Goal: Information Seeking & Learning: Learn about a topic

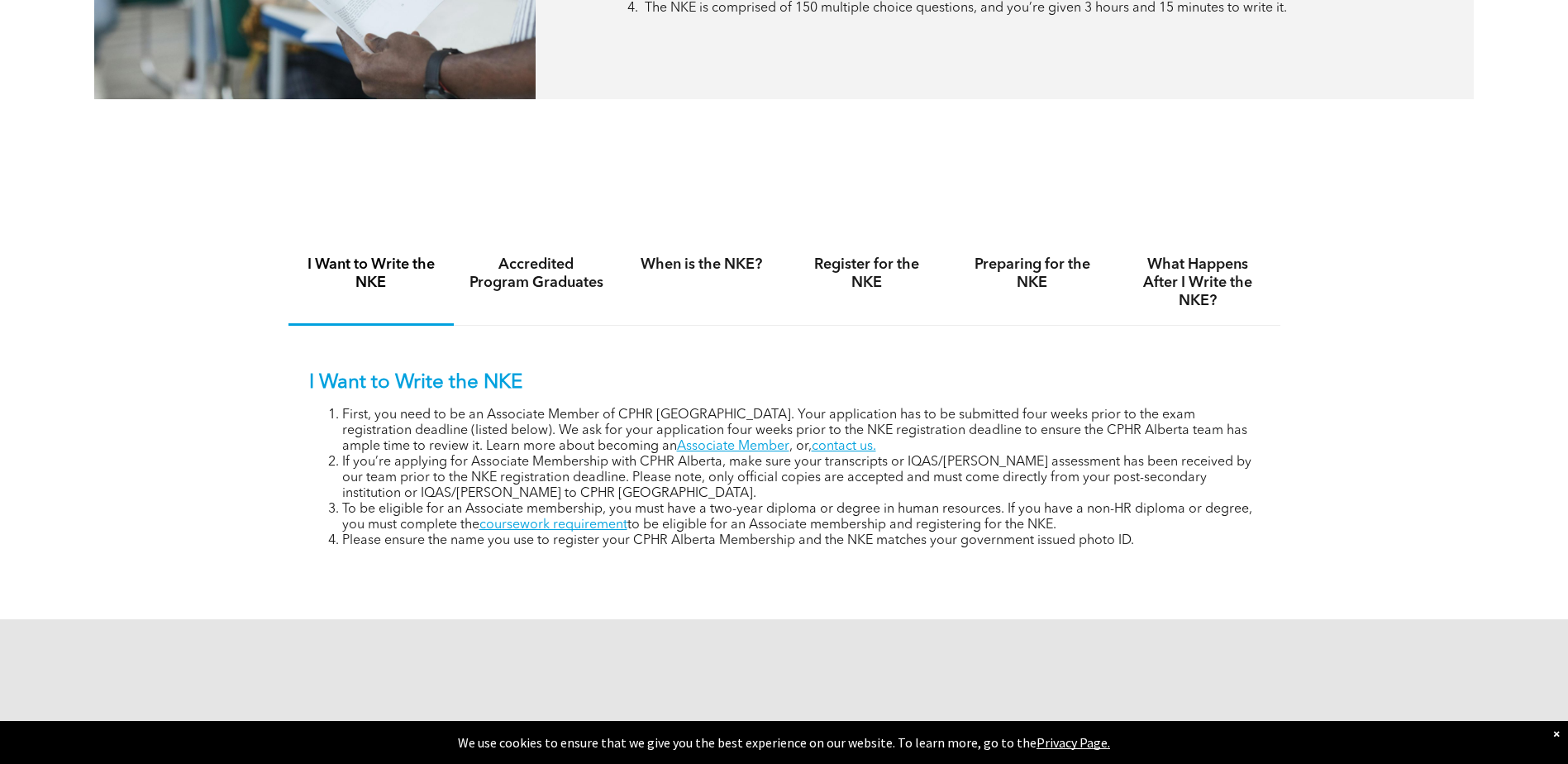
scroll to position [1157, 0]
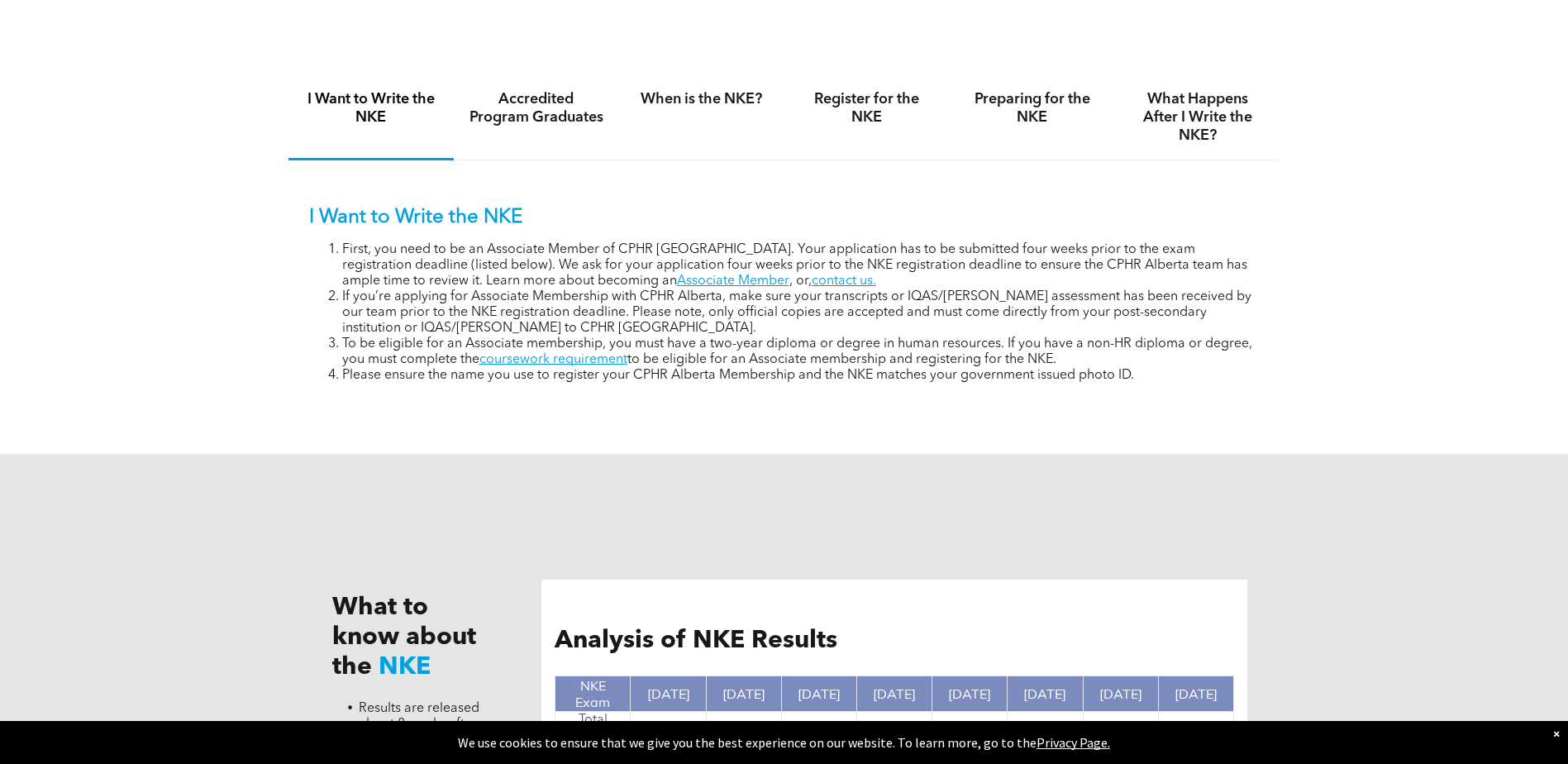
click at [850, 95] on h4 "Register for the NKE" at bounding box center [867, 108] width 136 height 36
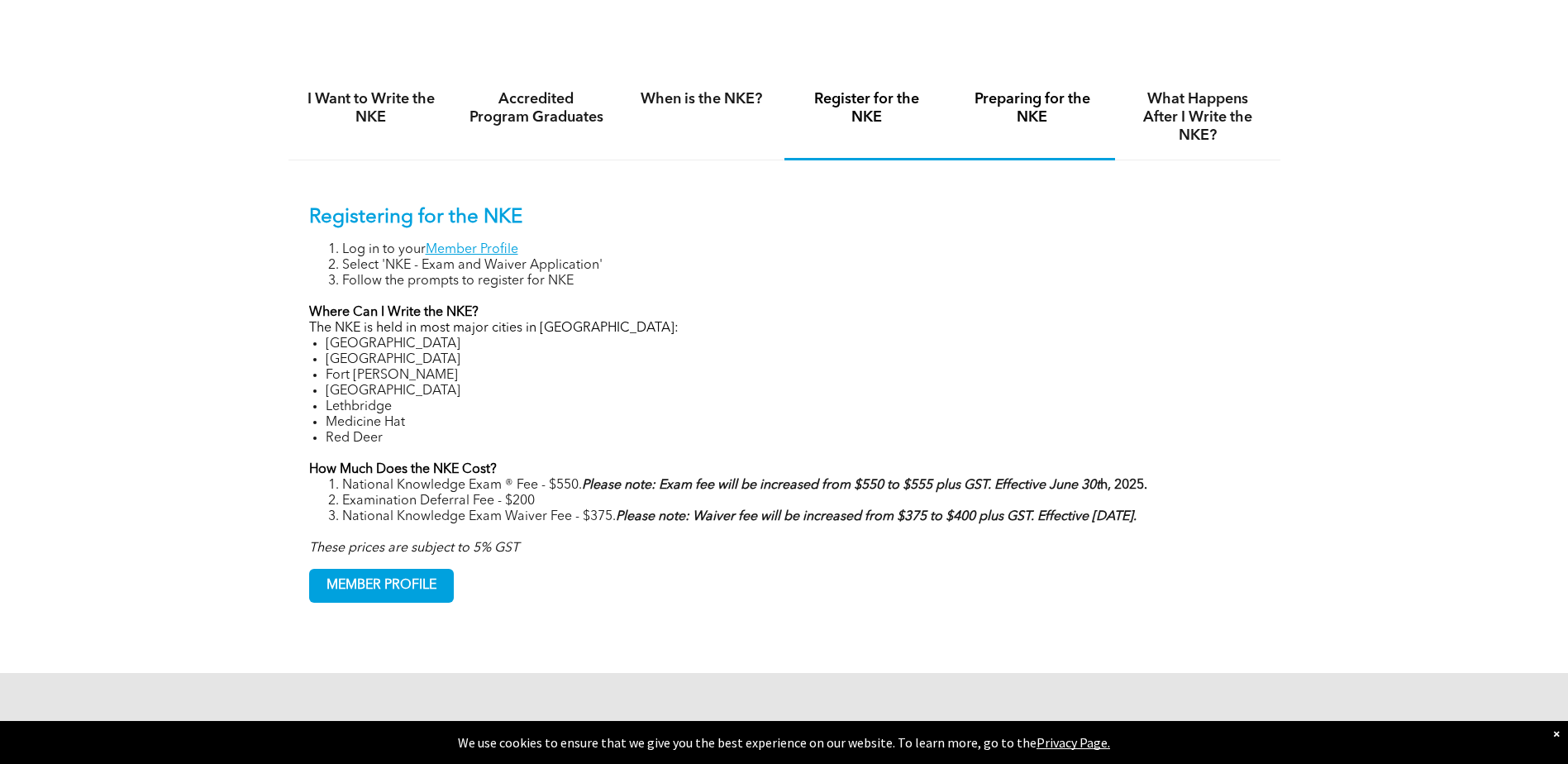
click at [1081, 106] on h4 "Preparing for the NKE" at bounding box center [1033, 108] width 136 height 36
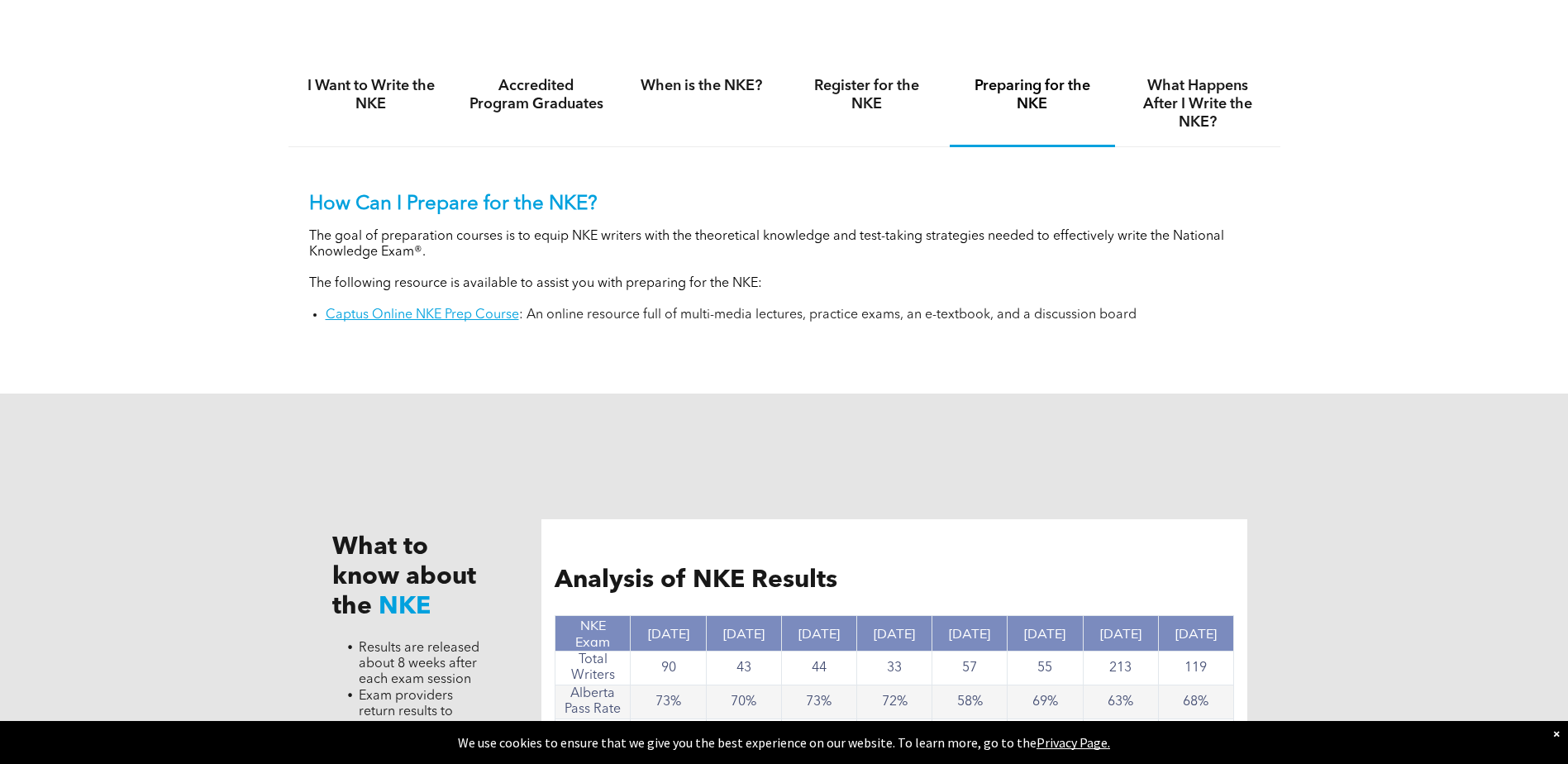
scroll to position [1074, 0]
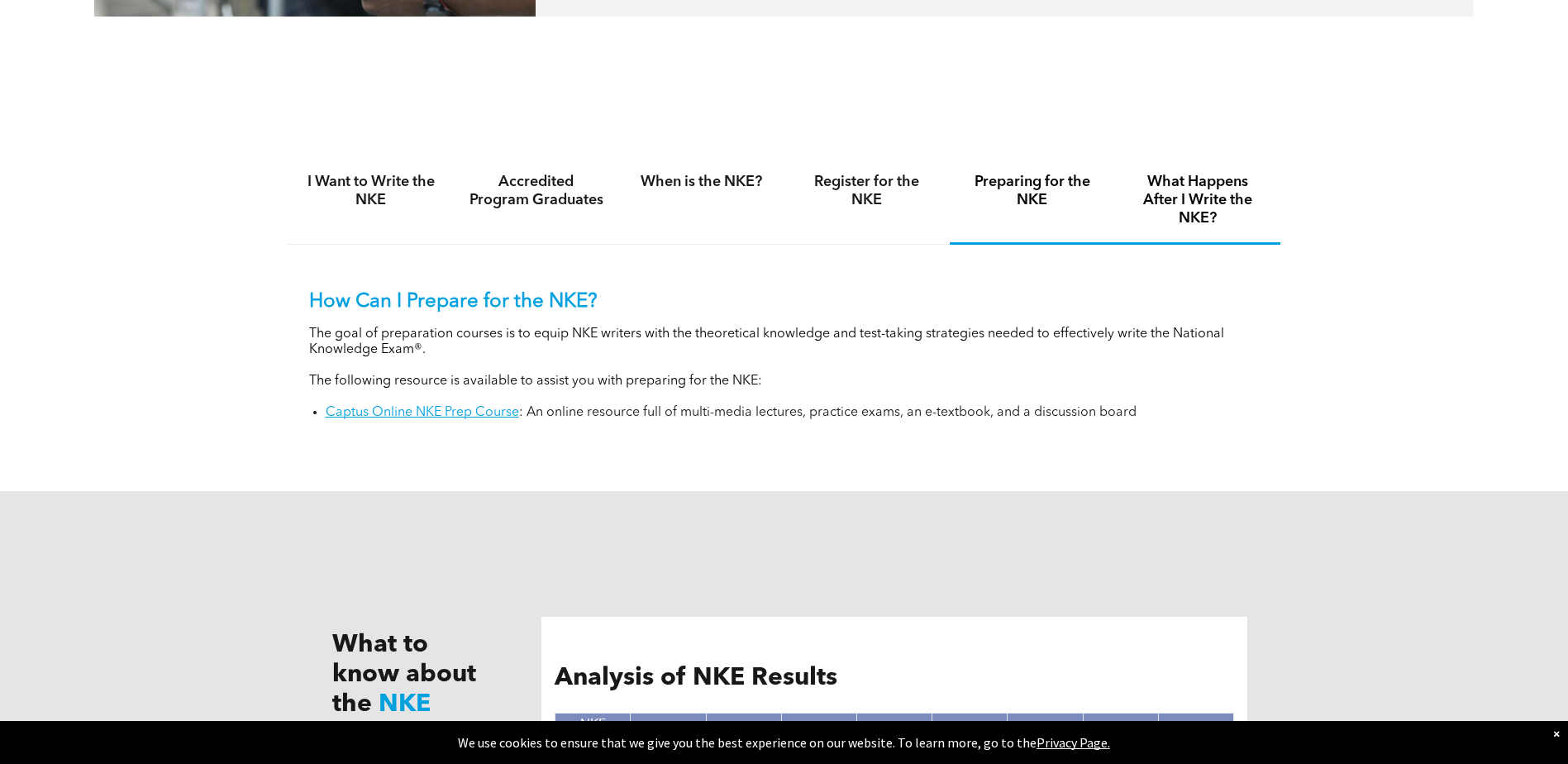
drag, startPoint x: 1224, startPoint y: 197, endPoint x: 1216, endPoint y: 197, distance: 8.0
click at [1224, 197] on h4 "What Happens After I Write the NKE?" at bounding box center [1198, 201] width 136 height 55
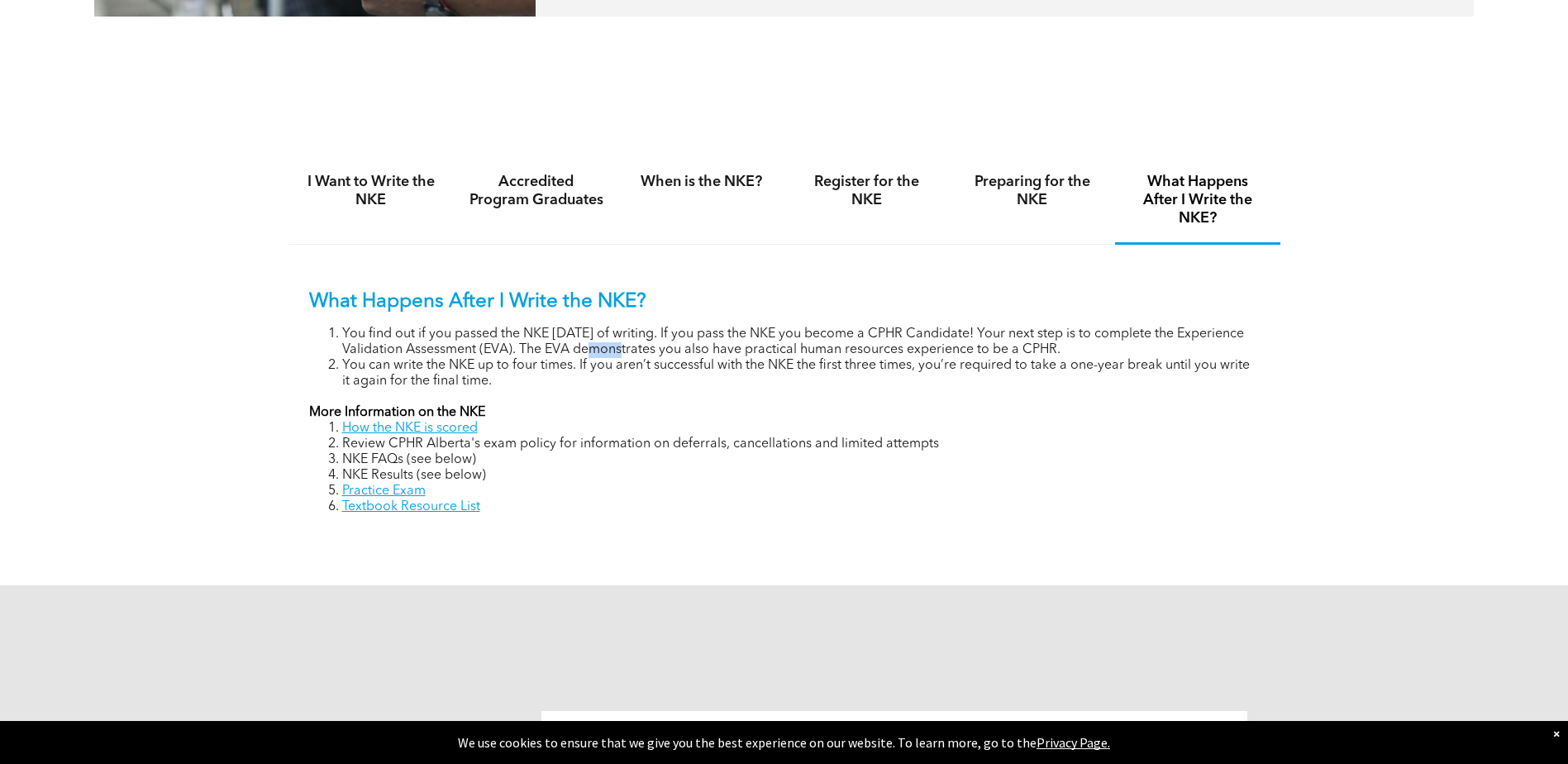
drag, startPoint x: 627, startPoint y: 348, endPoint x: 605, endPoint y: 344, distance: 22.4
click at [605, 344] on li "You find out if you passed the NKE within 8 weeks of writing. If you pass the N…" at bounding box center [802, 342] width 918 height 31
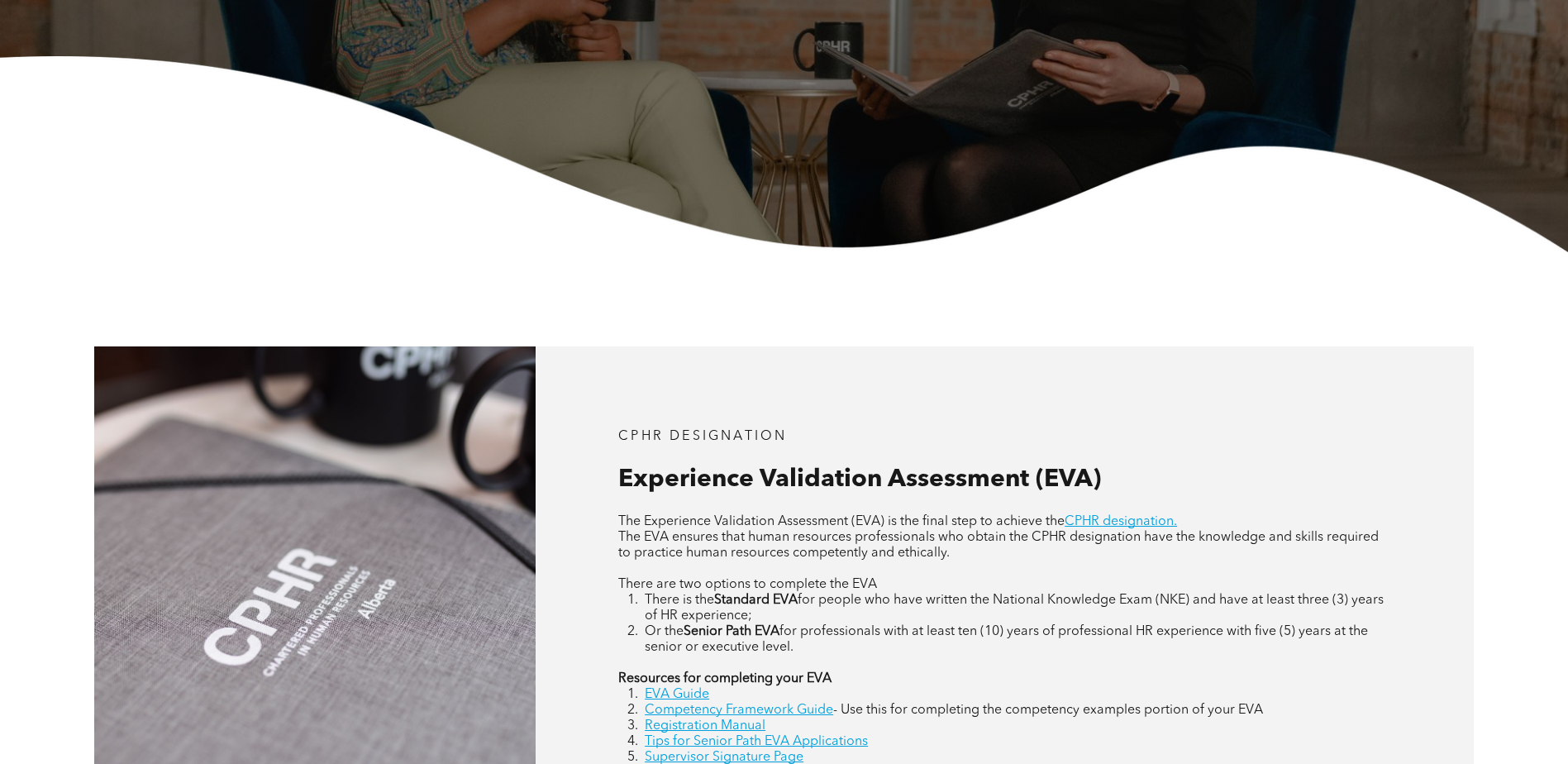
scroll to position [578, 0]
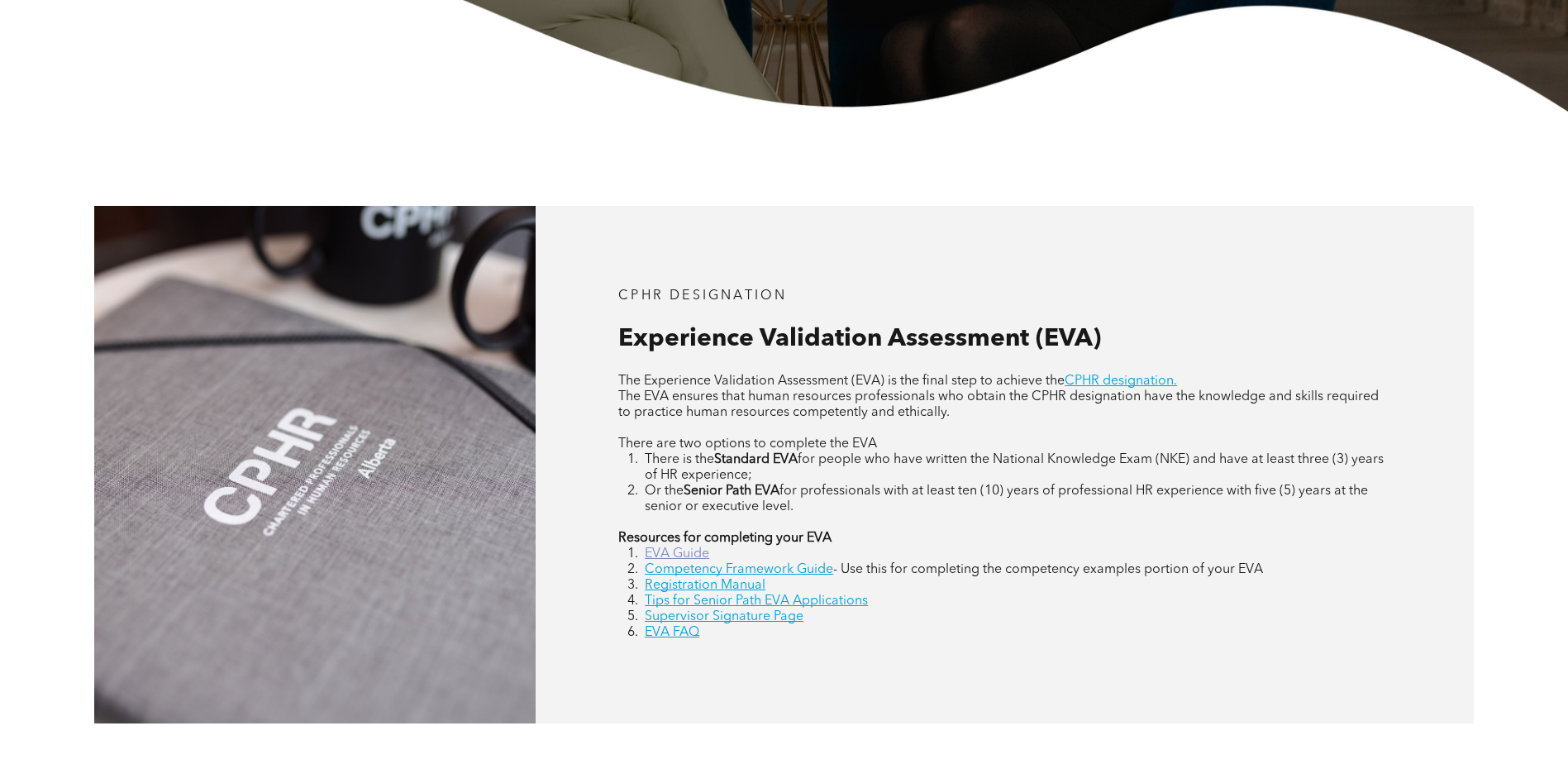
click at [651, 551] on link "EVA Guide" at bounding box center [677, 554] width 65 height 14
